Goal: Task Accomplishment & Management: Use online tool/utility

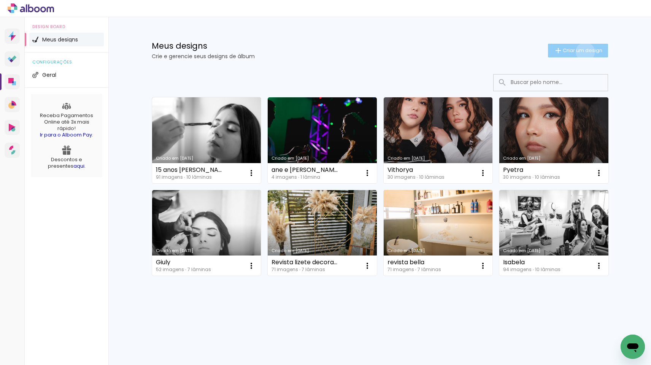
click at [584, 52] on span "Criar um design" at bounding box center [583, 50] width 40 height 5
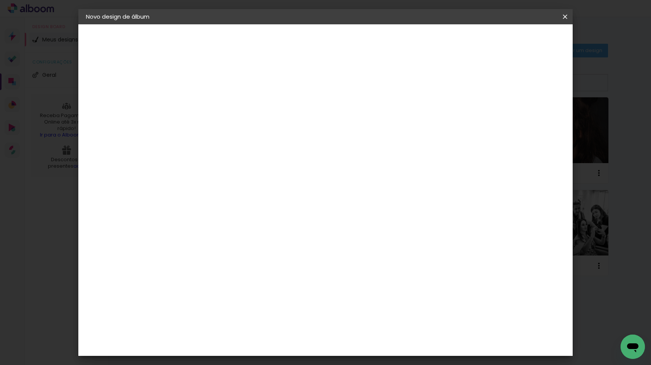
click at [210, 98] on input at bounding box center [210, 102] width 0 height 12
type input "Revista Lara"
type paper-input "Revista Lara"
click at [0, 0] on slot "Avançar" at bounding box center [0, 0] width 0 height 0
click at [239, 139] on paper-input-container at bounding box center [230, 145] width 82 height 17
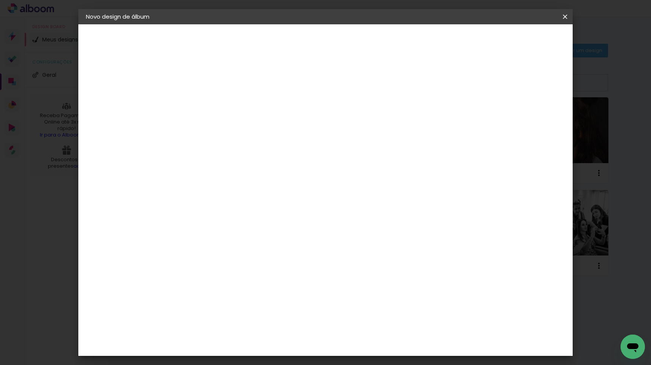
scroll to position [1856, 0]
click at [0, 0] on slot "Avançar" at bounding box center [0, 0] width 0 height 0
click at [240, 127] on input "text" at bounding box center [225, 133] width 30 height 12
click at [372, 125] on paper-item "Padrão" at bounding box center [375, 126] width 152 height 15
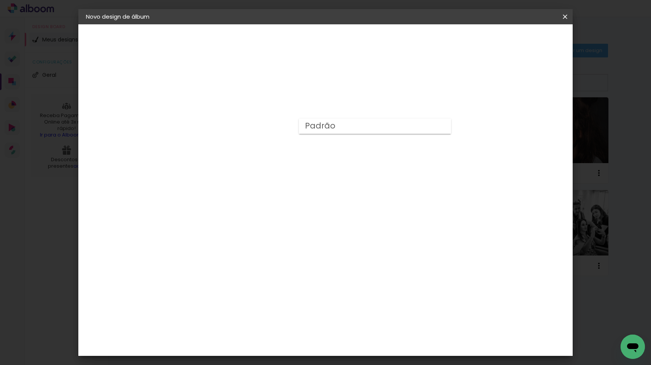
type input "Padrão"
click at [0, 0] on slot "Avançar" at bounding box center [0, 0] width 0 height 0
click at [475, 43] on span "Iniciar design" at bounding box center [458, 40] width 35 height 5
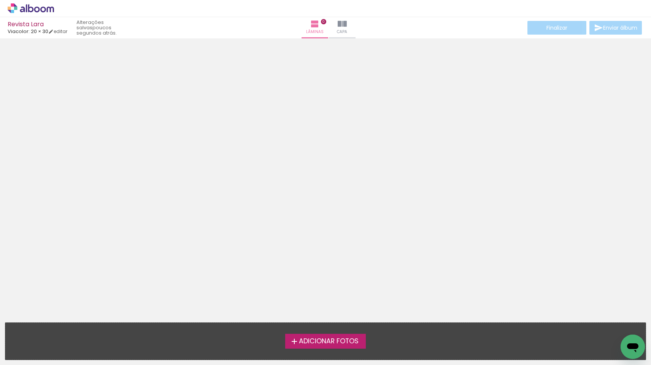
click at [333, 343] on span "Adicionar Fotos" at bounding box center [329, 341] width 60 height 7
click at [0, 0] on input "file" at bounding box center [0, 0] width 0 height 0
click at [54, 30] on iron-icon at bounding box center [50, 31] width 5 height 5
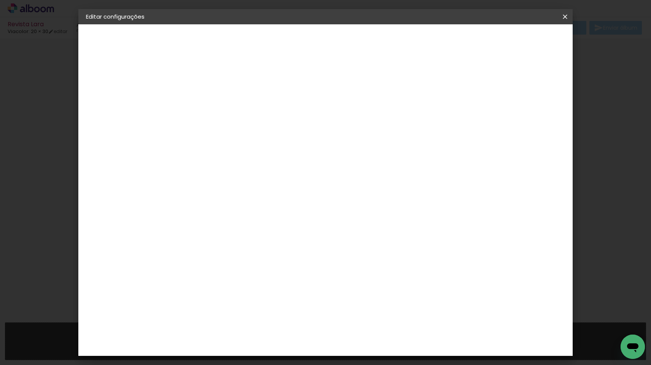
click at [114, 109] on small "30.5 × 40.6 cm" at bounding box center [125, 111] width 33 height 5
click at [123, 78] on div "2. Especificações" at bounding box center [127, 77] width 83 height 9
click at [113, 132] on div "3. Revisão" at bounding box center [127, 132] width 83 height 9
click at [125, 81] on div "2. Especificações" at bounding box center [127, 77] width 83 height 9
click at [125, 47] on div "1. Informações Preenchendo título... Revista Lara 2. Especificações Fornecedor …" at bounding box center [127, 35] width 99 height 23
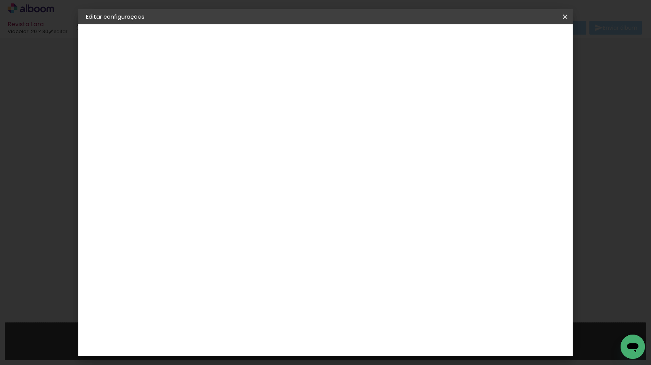
click at [0, 0] on slot "Voltar" at bounding box center [0, 0] width 0 height 0
click at [566, 17] on iron-icon at bounding box center [565, 17] width 9 height 8
